Goal: Transaction & Acquisition: Purchase product/service

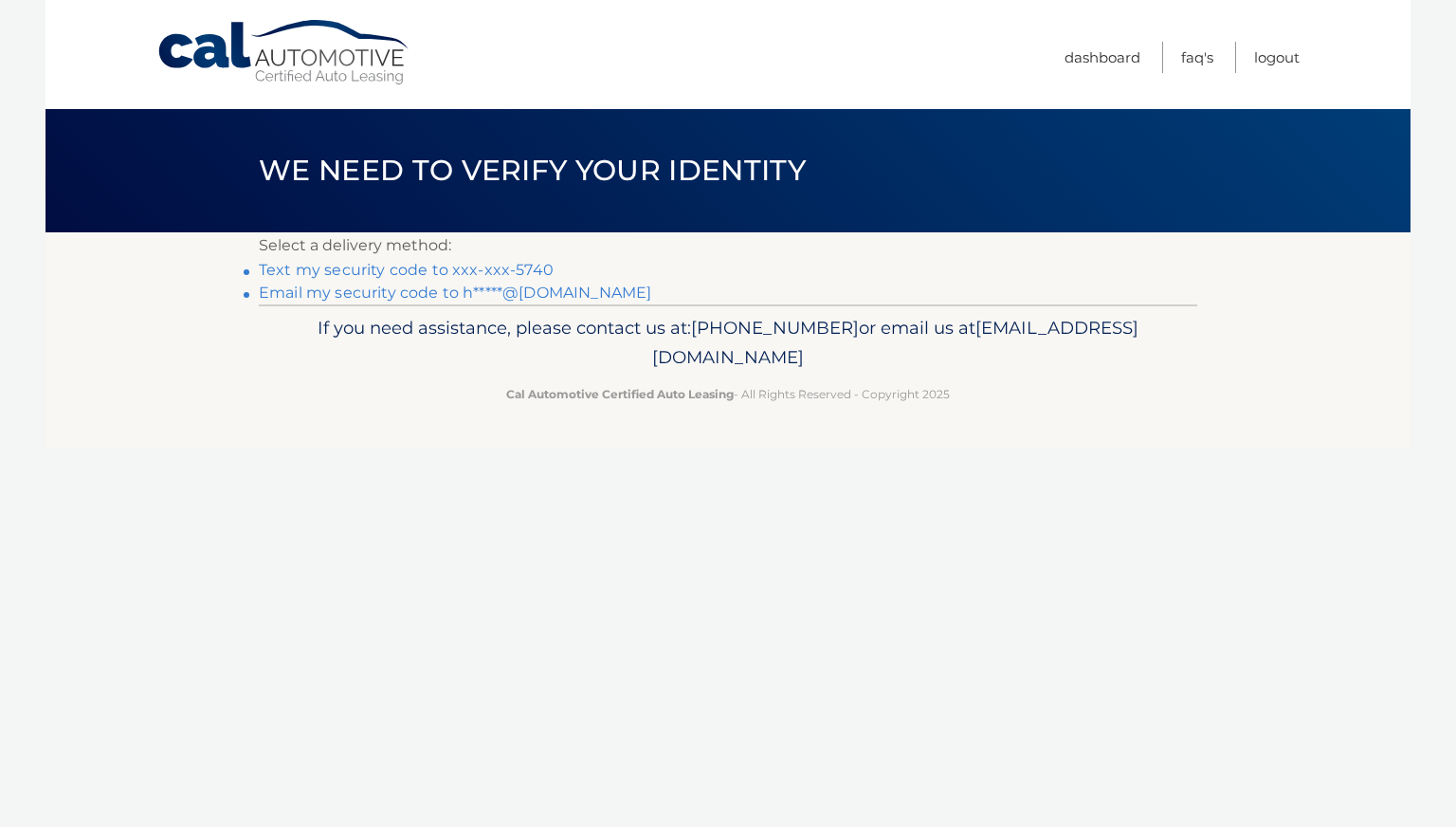
click at [540, 302] on link "Email my security code to h*****@[DOMAIN_NAME]" at bounding box center [456, 292] width 393 height 18
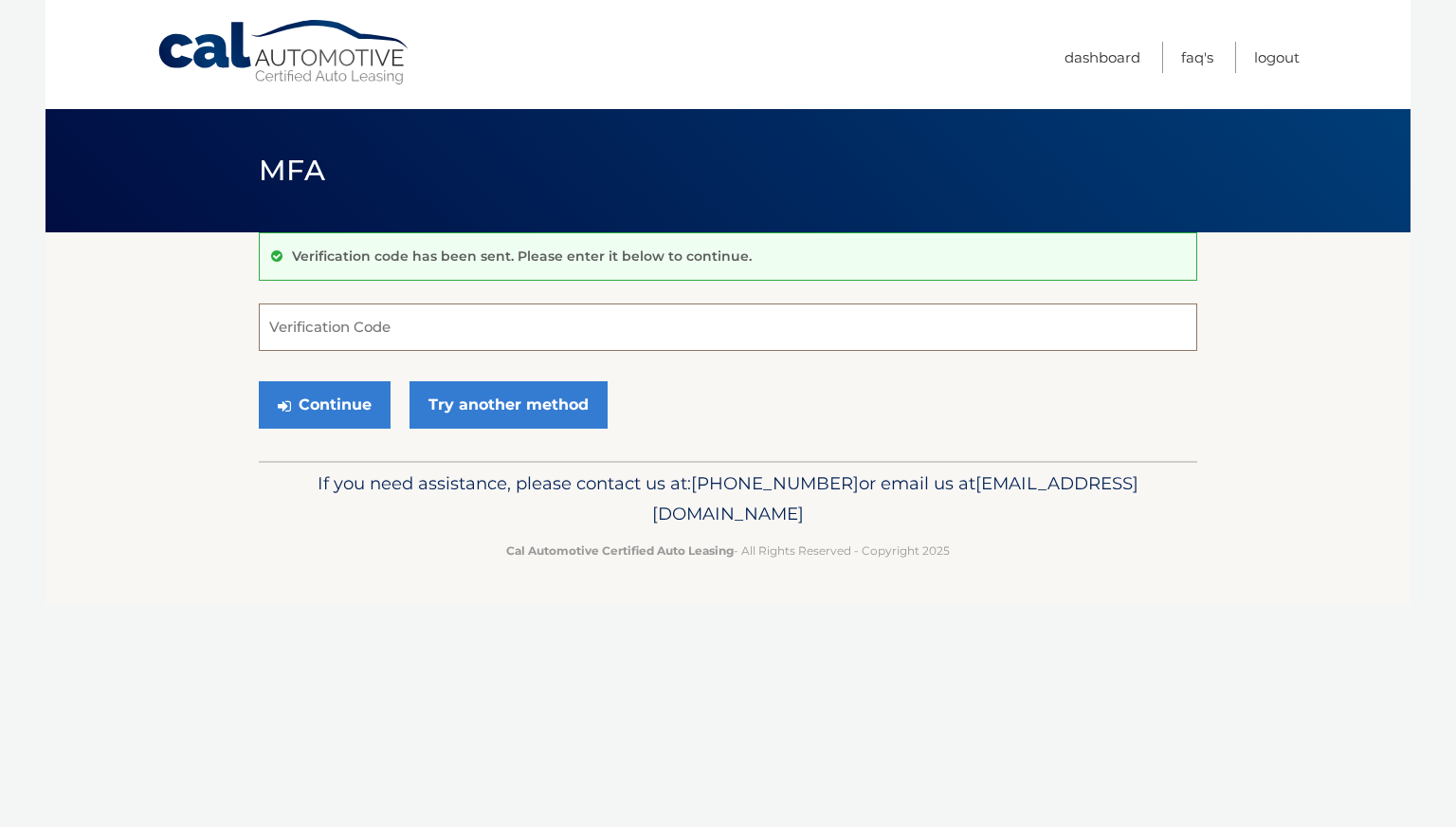
click at [455, 329] on input "Verification Code" at bounding box center [728, 328] width 939 height 47
type input "164990"
click at [308, 415] on button "Continue" at bounding box center [325, 405] width 132 height 47
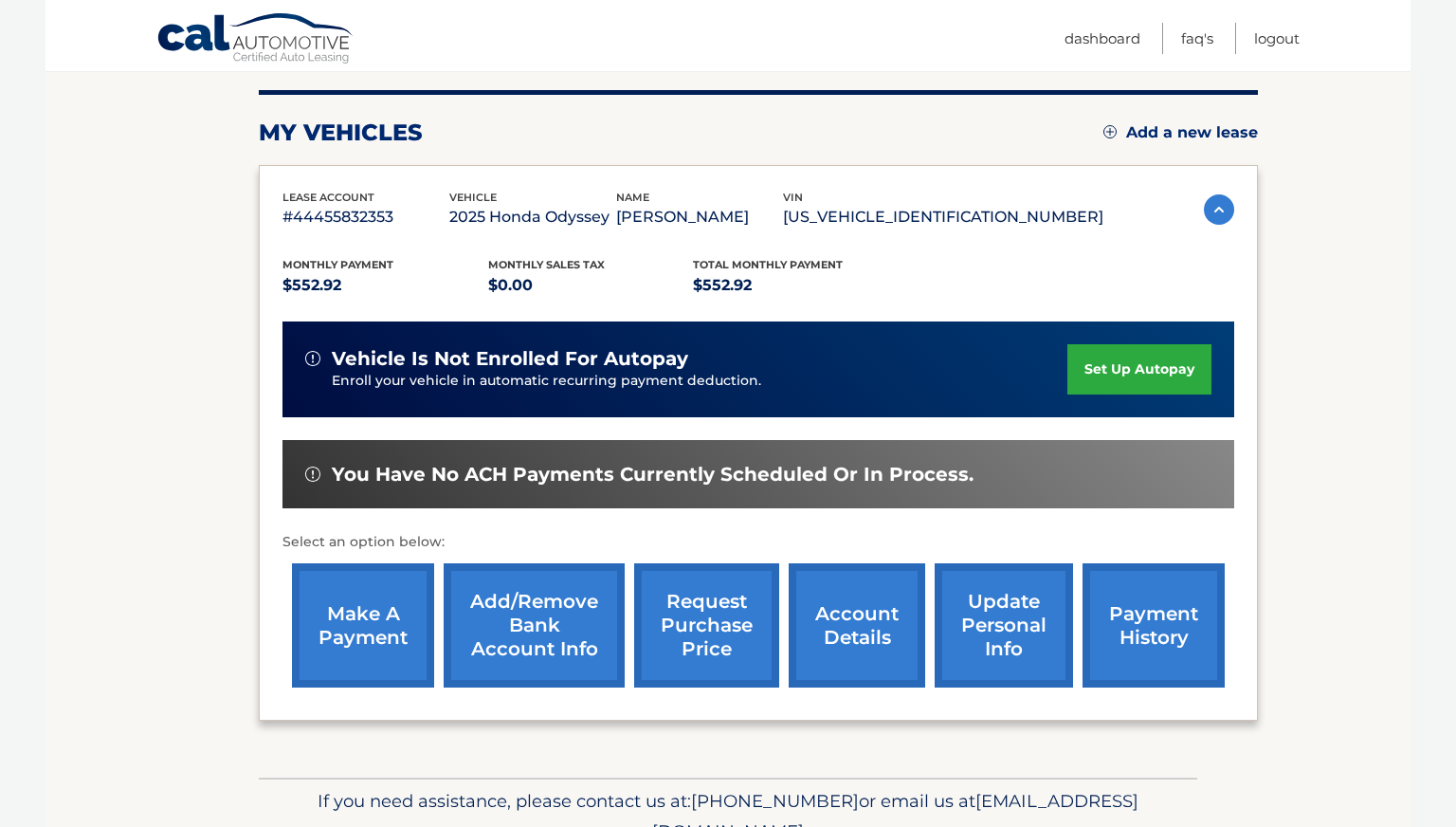
scroll to position [231, 0]
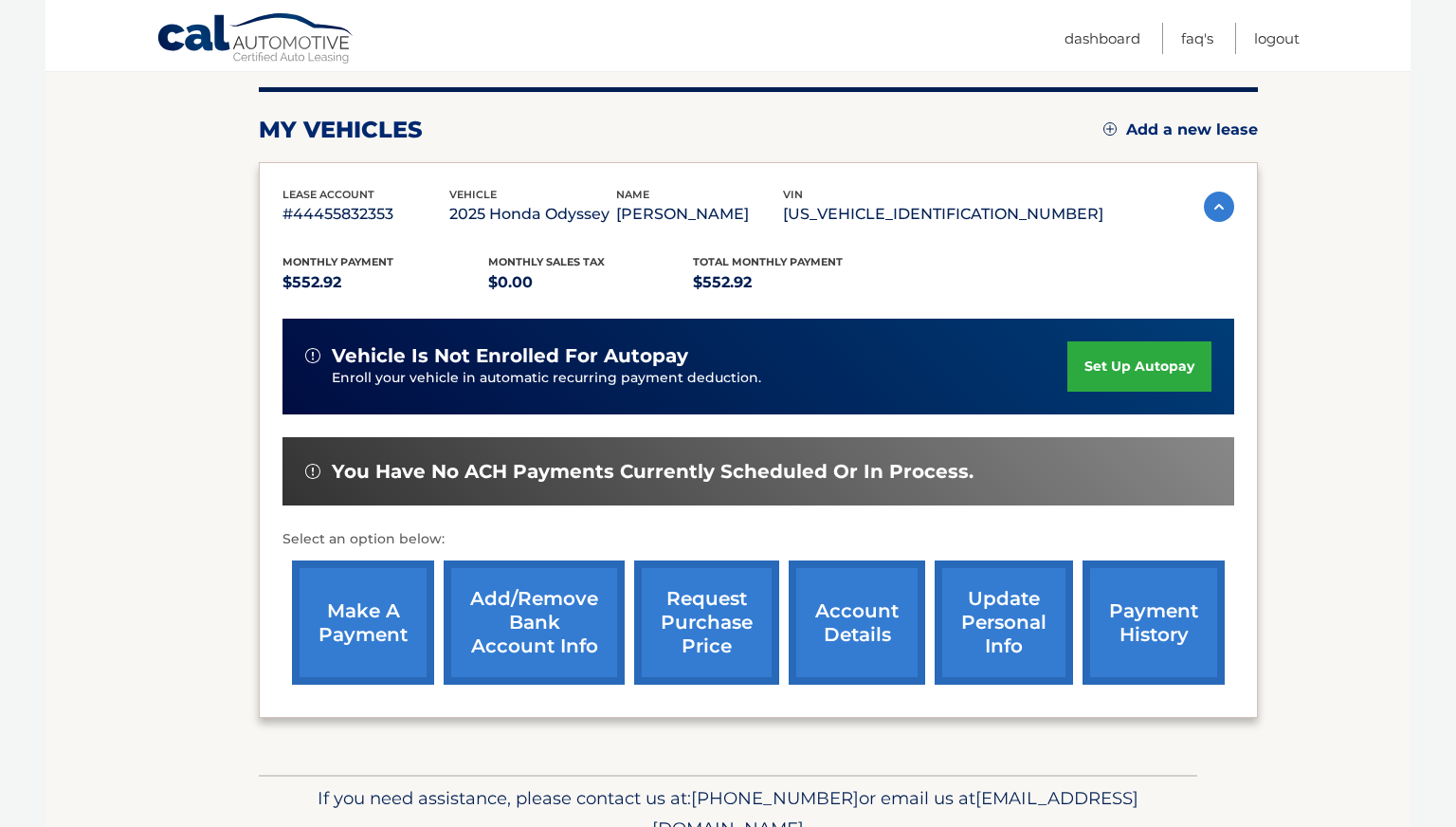
click at [363, 623] on link "make a payment" at bounding box center [364, 622] width 142 height 124
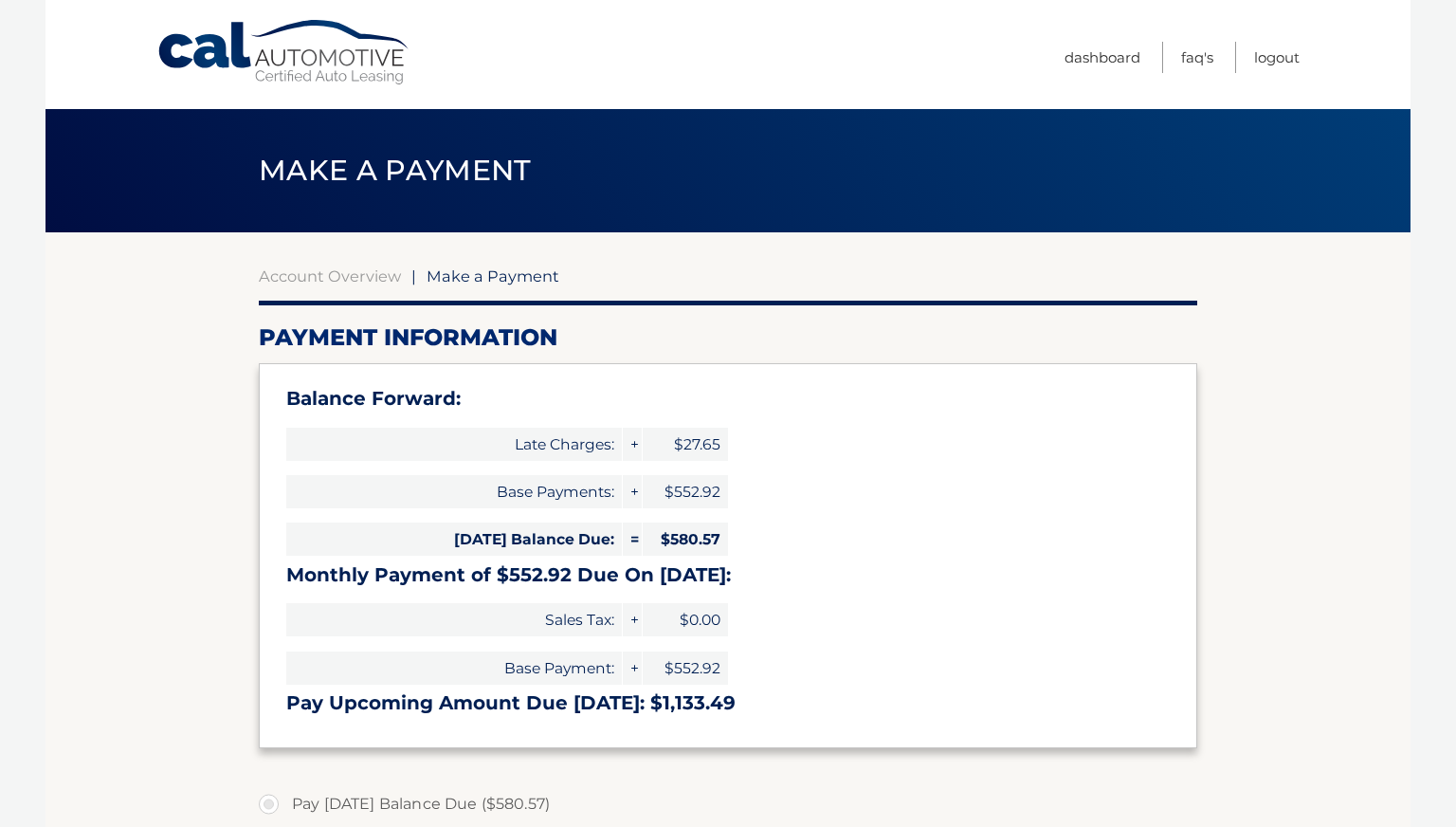
select select "YjhlYTFlZDgtNjkyNS00ZmQ2LTgyNWEtOWY4ODBjOTFlMzM3"
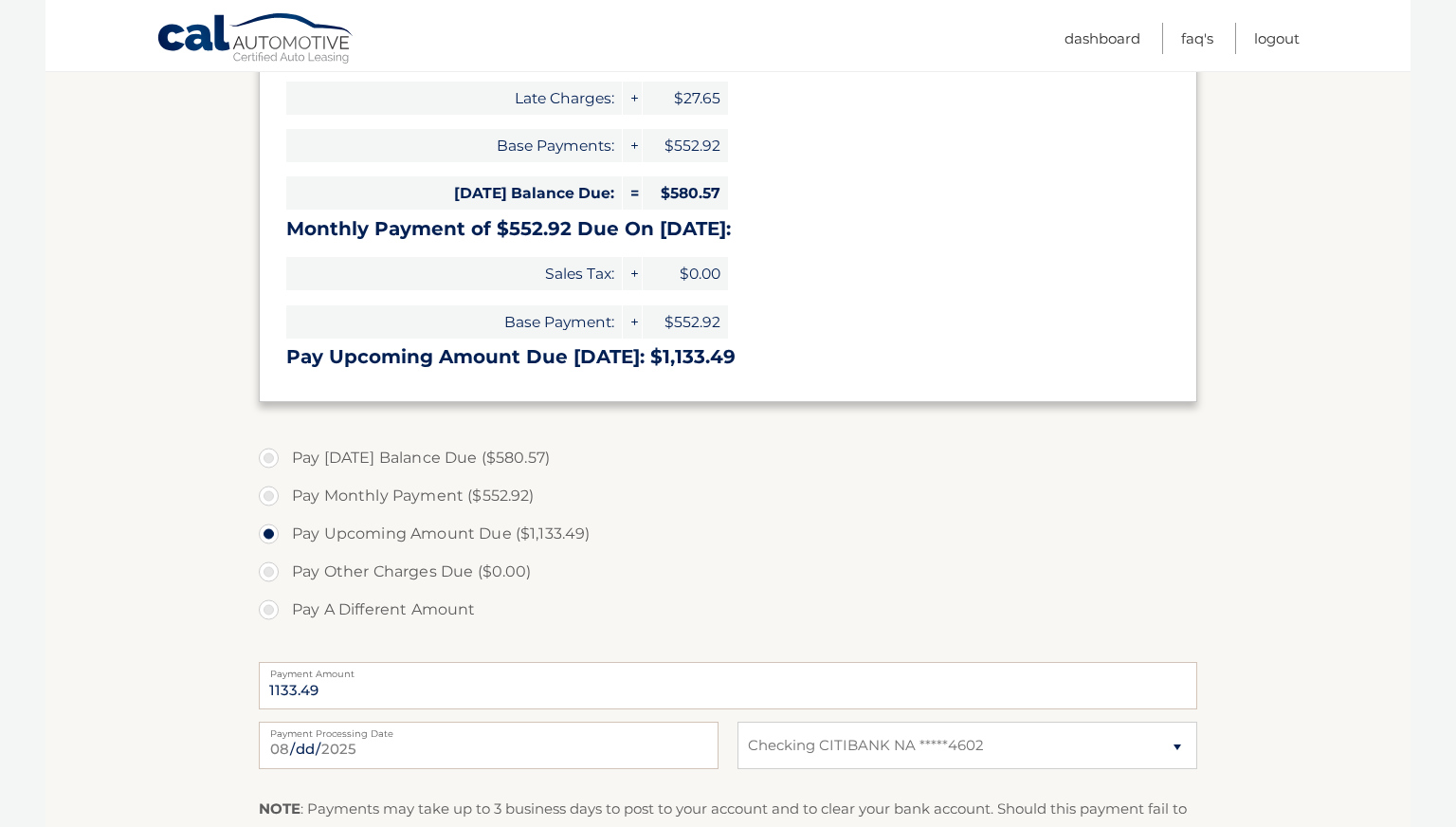
scroll to position [350, 0]
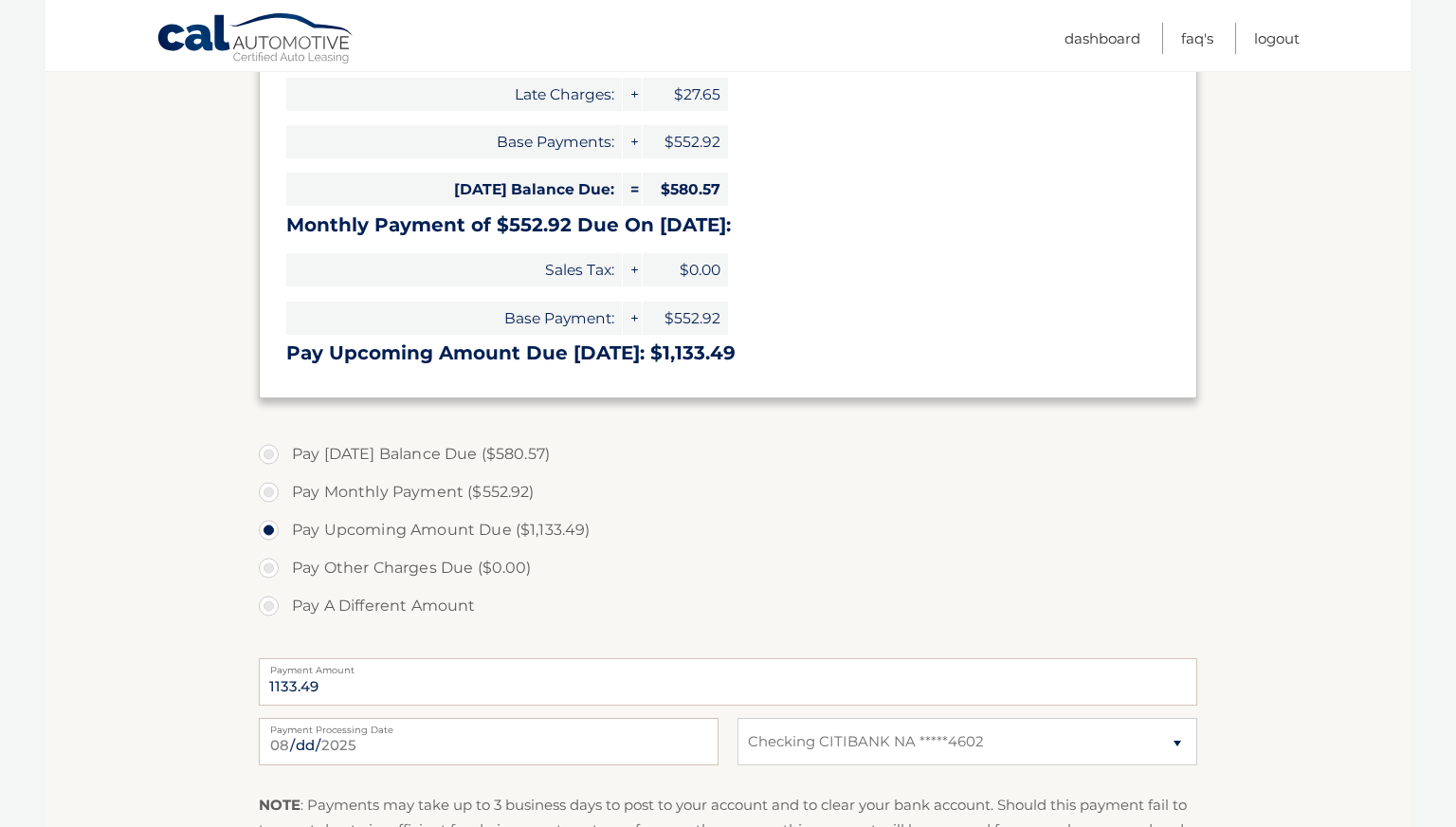
click at [269, 473] on label "Pay Today's Balance Due ($580.57)" at bounding box center [728, 454] width 939 height 38
click at [269, 465] on input "Pay Today's Balance Due ($580.57)" at bounding box center [276, 450] width 19 height 30
radio input "true"
type input "580.57"
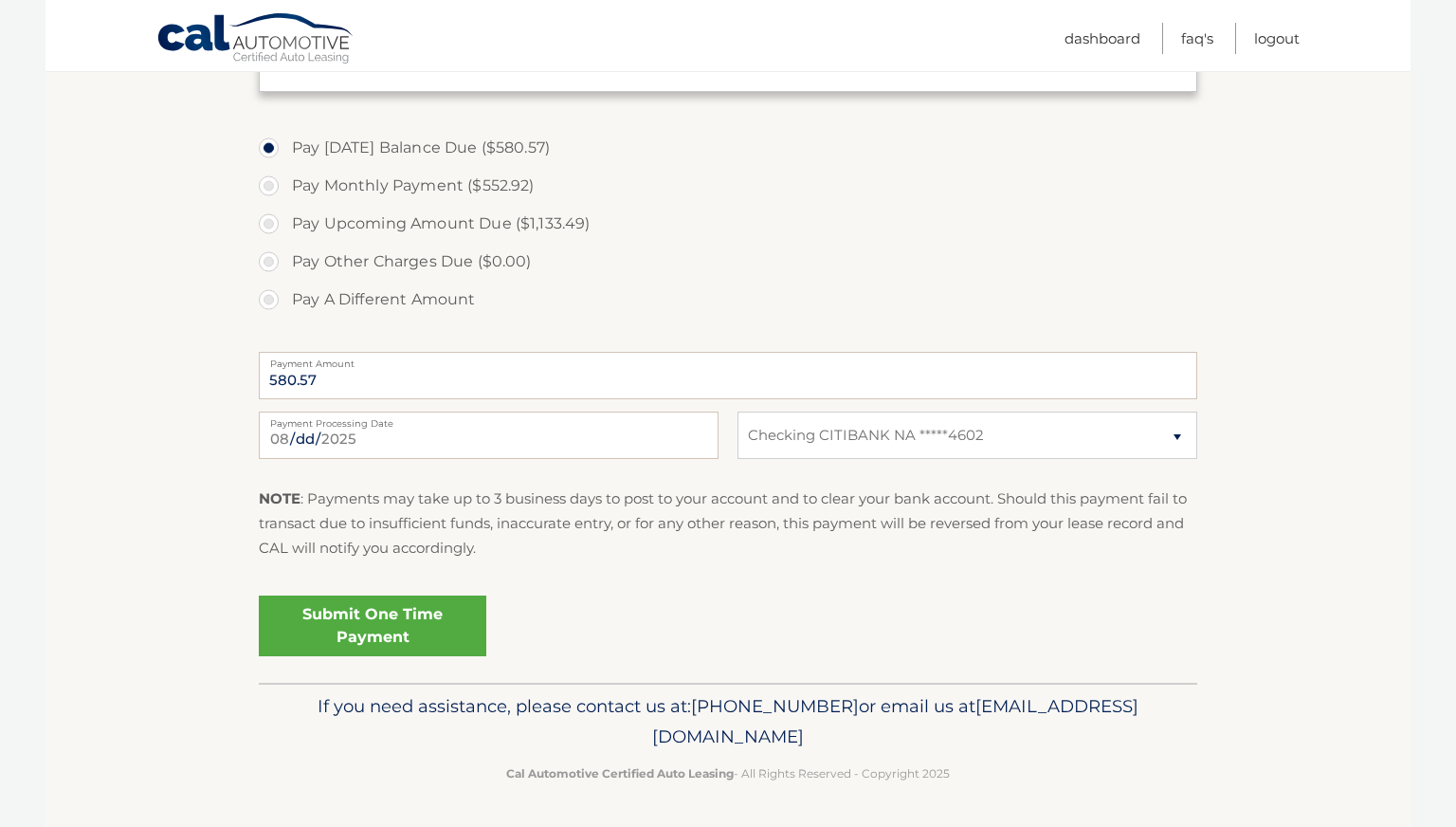
scroll to position [780, 0]
click at [364, 612] on link "Submit One Time Payment" at bounding box center [373, 626] width 228 height 61
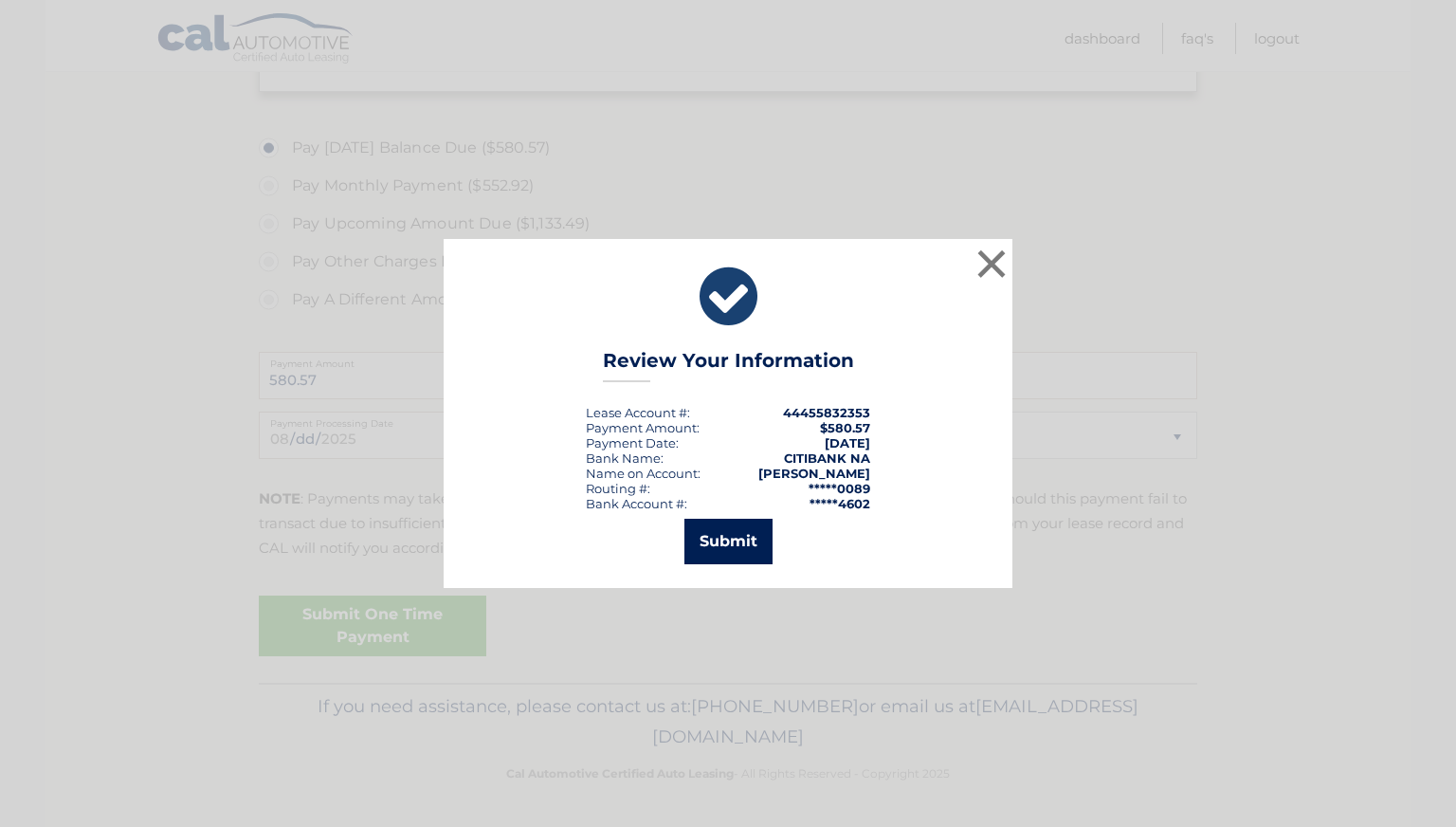
click at [764, 547] on button "Submit" at bounding box center [728, 541] width 88 height 46
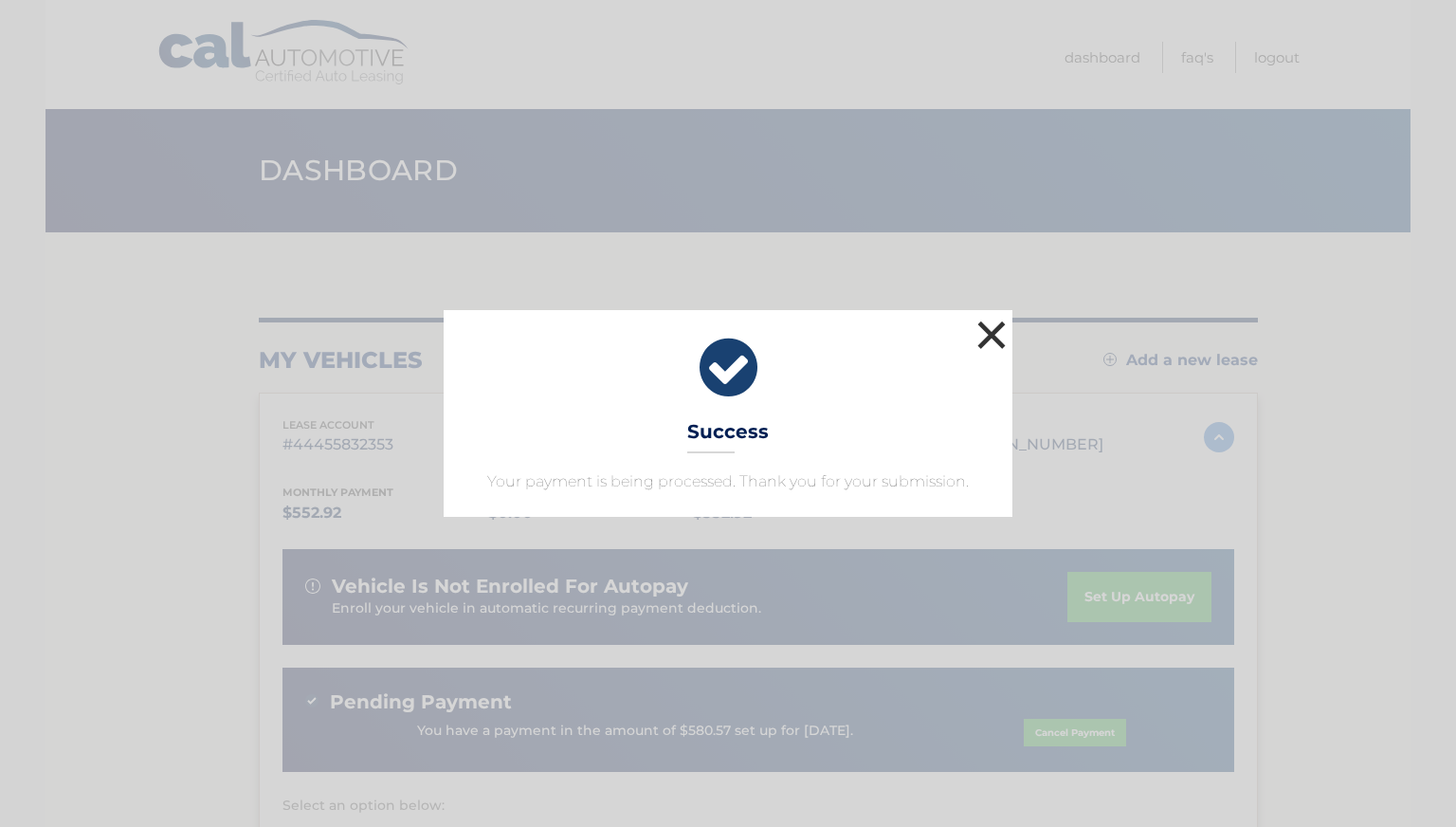
click at [990, 316] on button "×" at bounding box center [992, 335] width 38 height 38
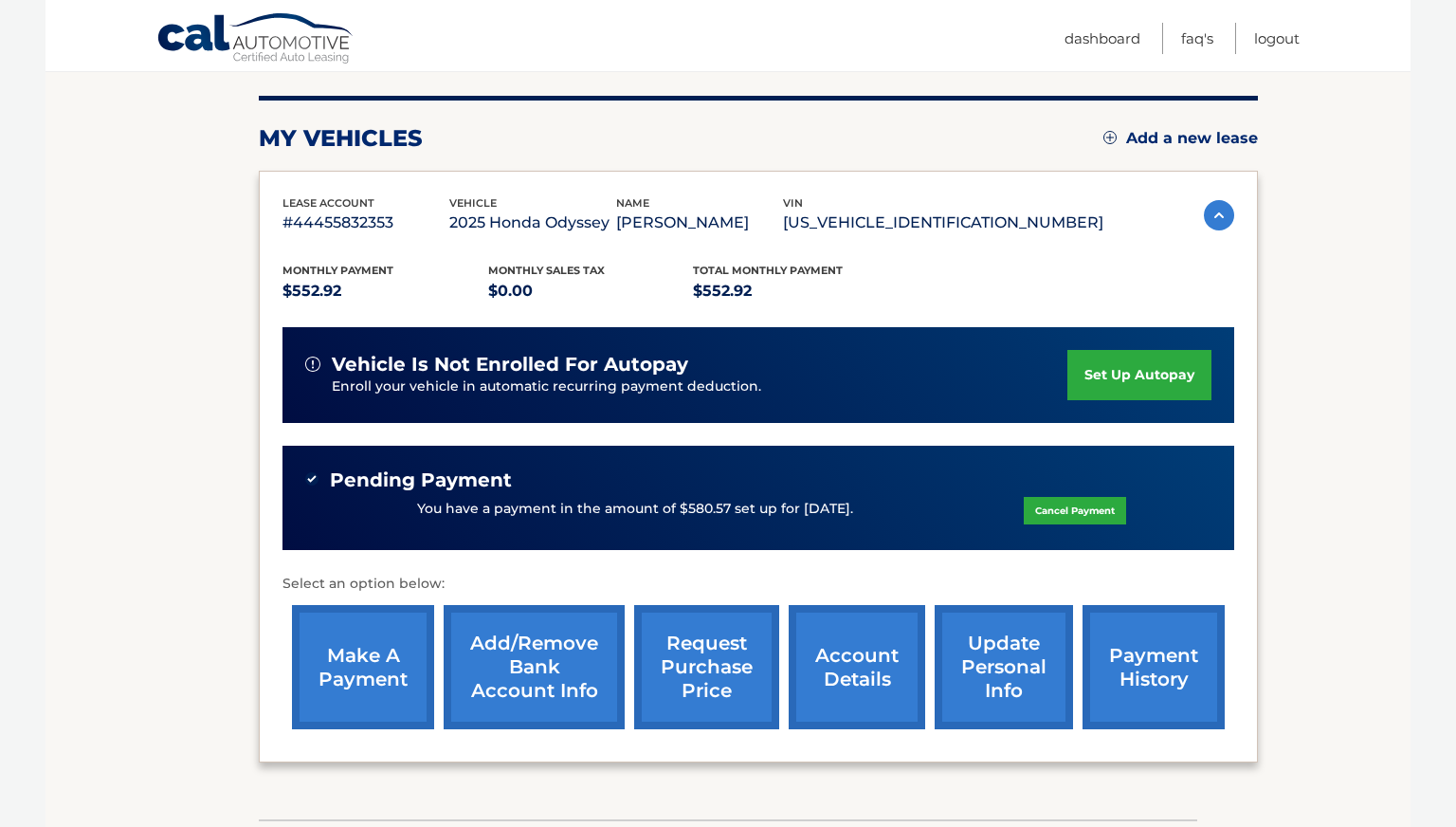
scroll to position [224, 0]
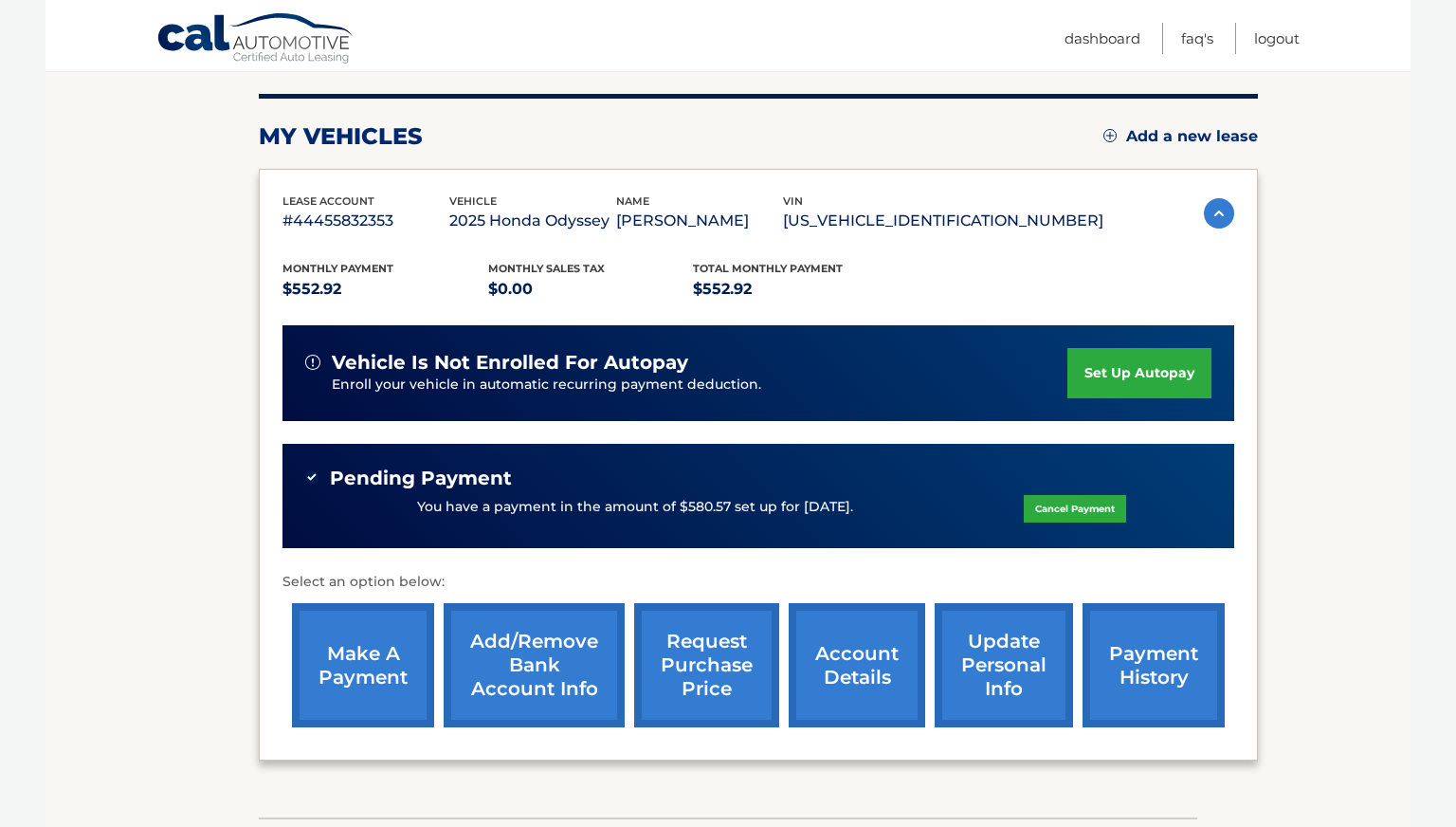
click at [1150, 668] on link "payment history" at bounding box center [1154, 665] width 142 height 124
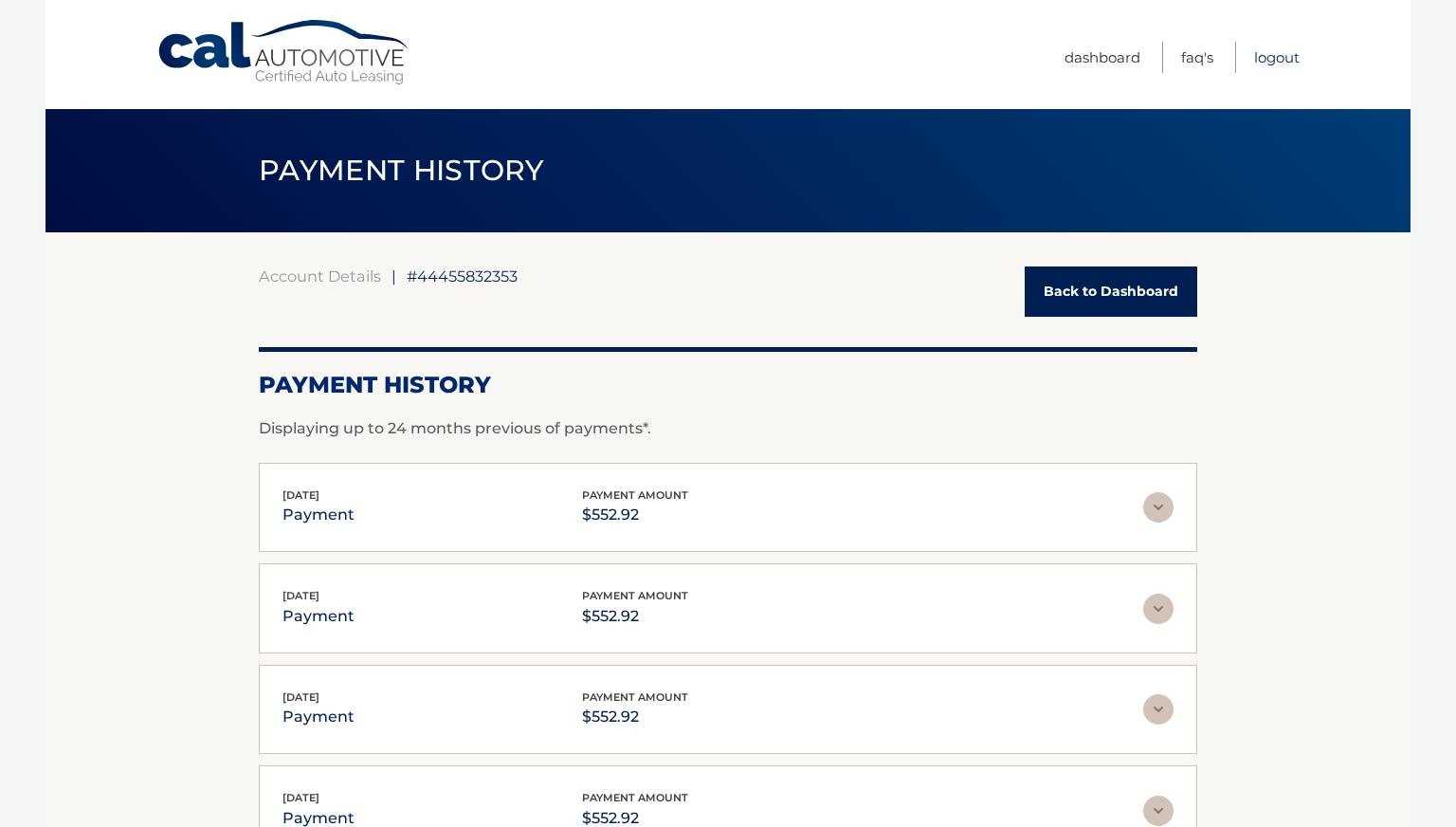
click at [1258, 59] on link "Logout" at bounding box center [1278, 57] width 46 height 31
